Goal: Task Accomplishment & Management: Complete application form

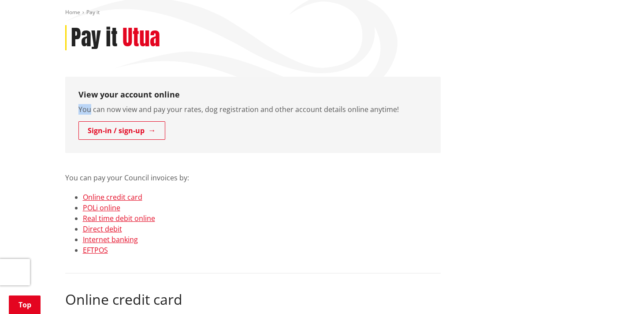
scroll to position [144, 0]
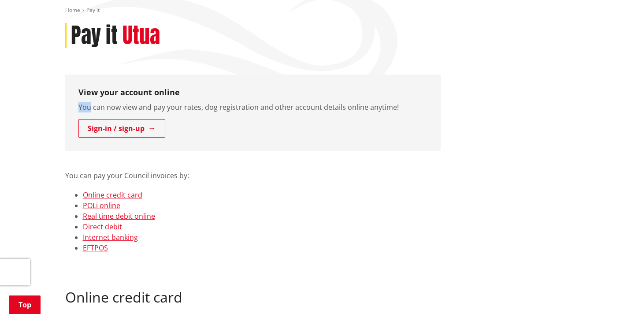
click at [91, 222] on link "Direct debit" at bounding box center [102, 227] width 39 height 10
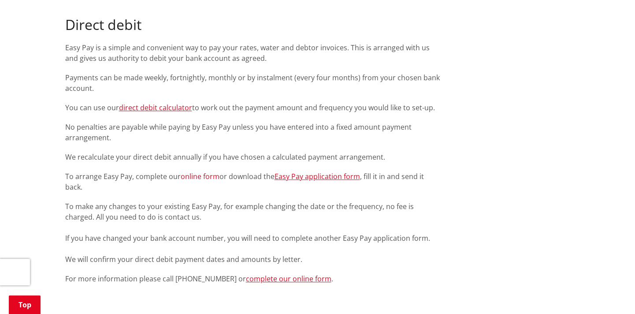
click at [194, 171] on link "online form" at bounding box center [200, 176] width 39 height 10
click at [320, 171] on link "Easy Pay application form" at bounding box center [316, 176] width 85 height 10
